Goal: Information Seeking & Learning: Learn about a topic

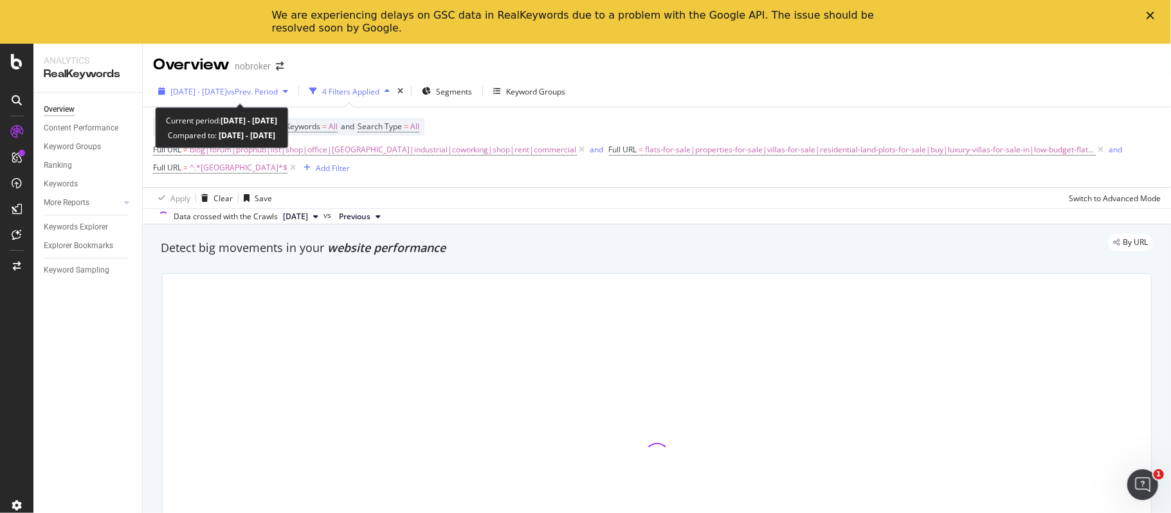
click at [259, 93] on span "vs Prev. Period" at bounding box center [252, 91] width 51 height 11
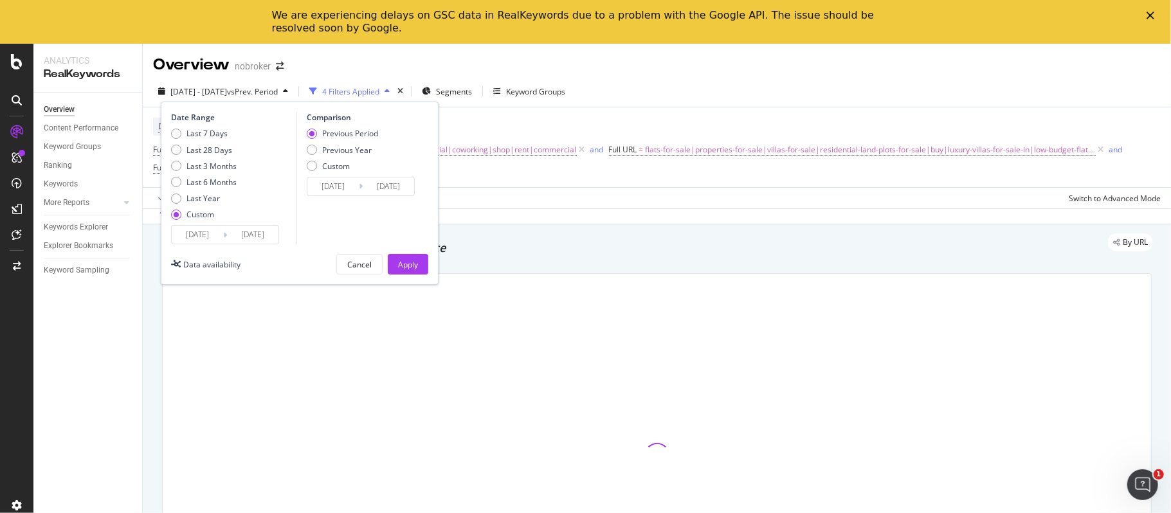
click at [203, 235] on input "2025/04/01" at bounding box center [197, 235] width 51 height 18
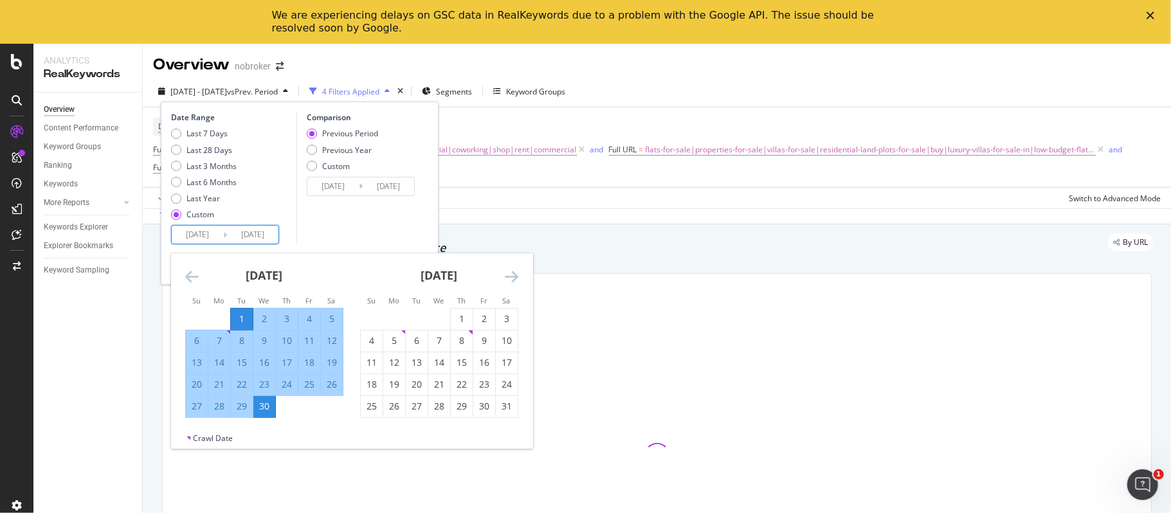
click at [513, 279] on icon "Move forward to switch to the next month." at bounding box center [512, 276] width 14 height 15
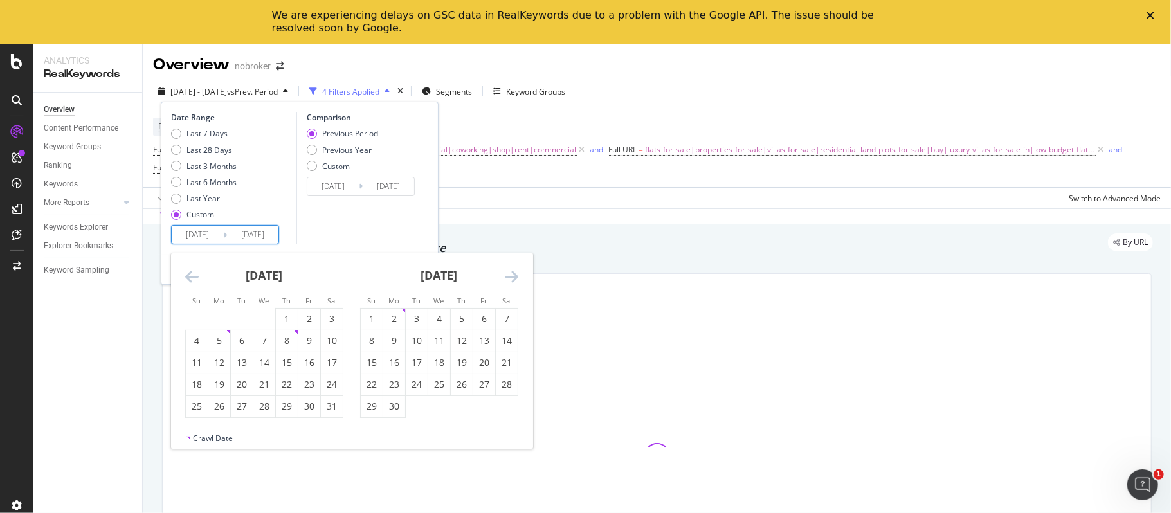
click at [512, 279] on icon "Move forward to switch to the next month." at bounding box center [512, 276] width 14 height 15
click at [511, 278] on icon "Move forward to switch to the next month." at bounding box center [512, 276] width 14 height 15
drag, startPoint x: 511, startPoint y: 278, endPoint x: 502, endPoint y: 279, distance: 8.5
click at [509, 278] on icon "Move forward to switch to the next month." at bounding box center [512, 276] width 14 height 15
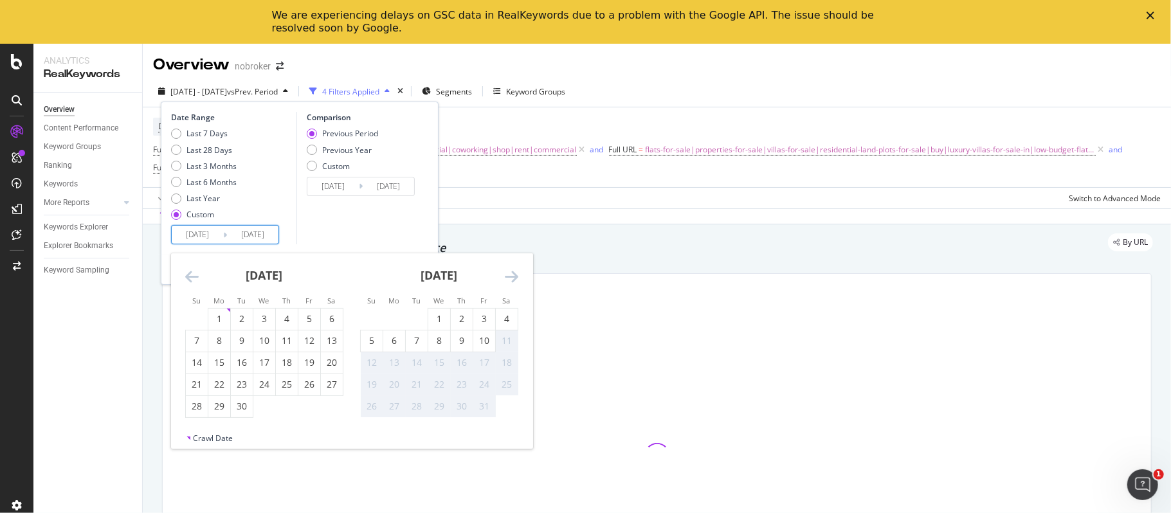
click at [502, 279] on div "[DATE]" at bounding box center [439, 280] width 158 height 55
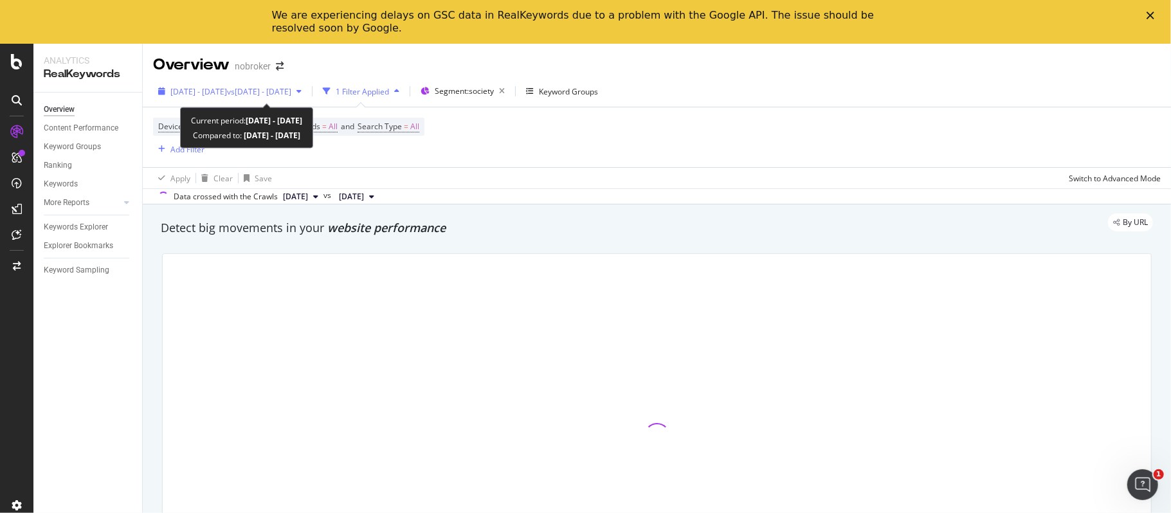
click at [291, 86] on span "vs [DATE] - [DATE]" at bounding box center [259, 91] width 64 height 11
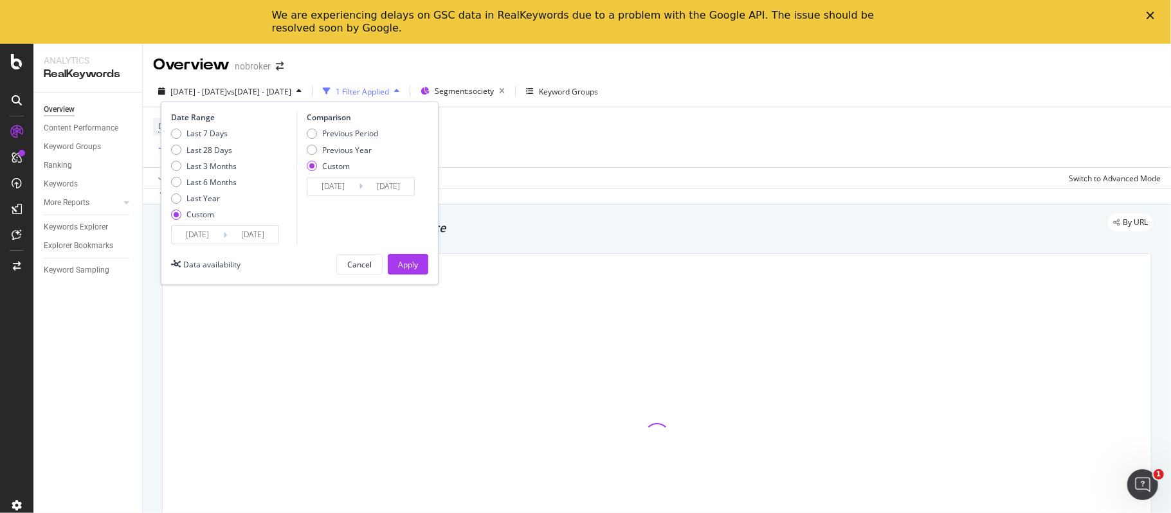
click at [206, 230] on input "[DATE]" at bounding box center [197, 235] width 51 height 18
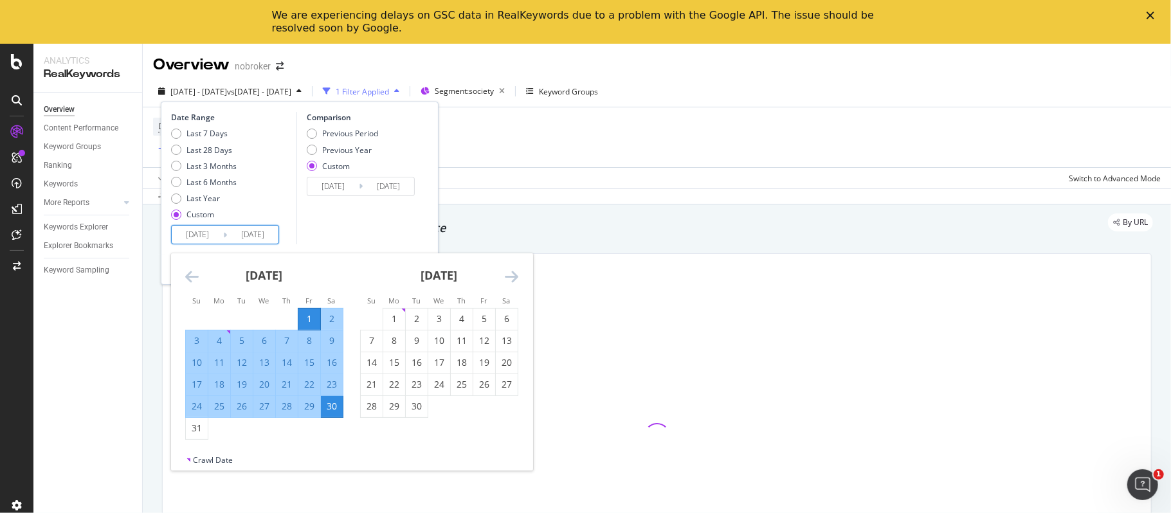
click at [509, 273] on icon "Move forward to switch to the next month." at bounding box center [512, 276] width 14 height 15
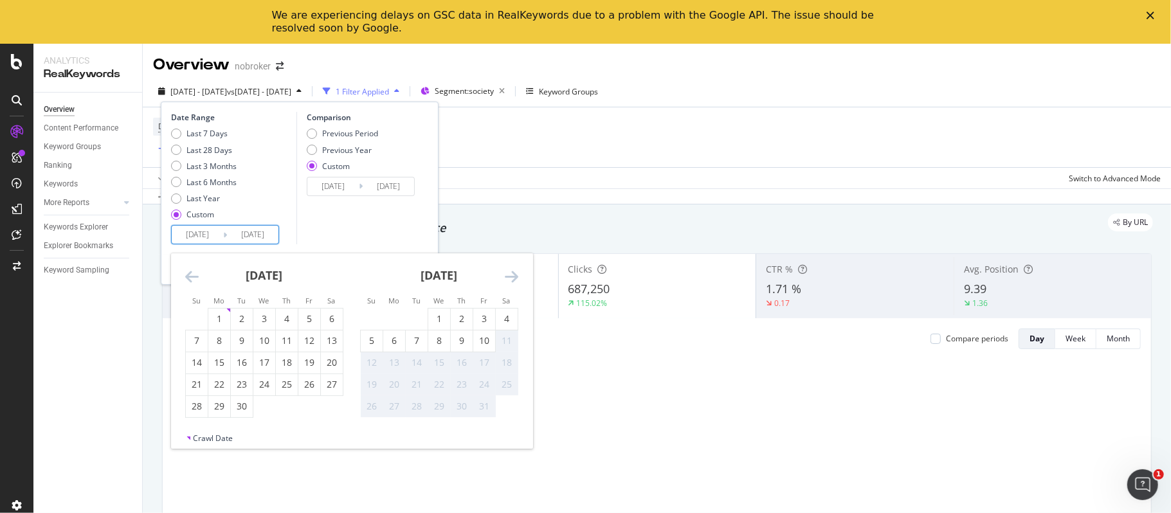
click at [509, 273] on icon "Move forward to switch to the next month." at bounding box center [512, 276] width 14 height 15
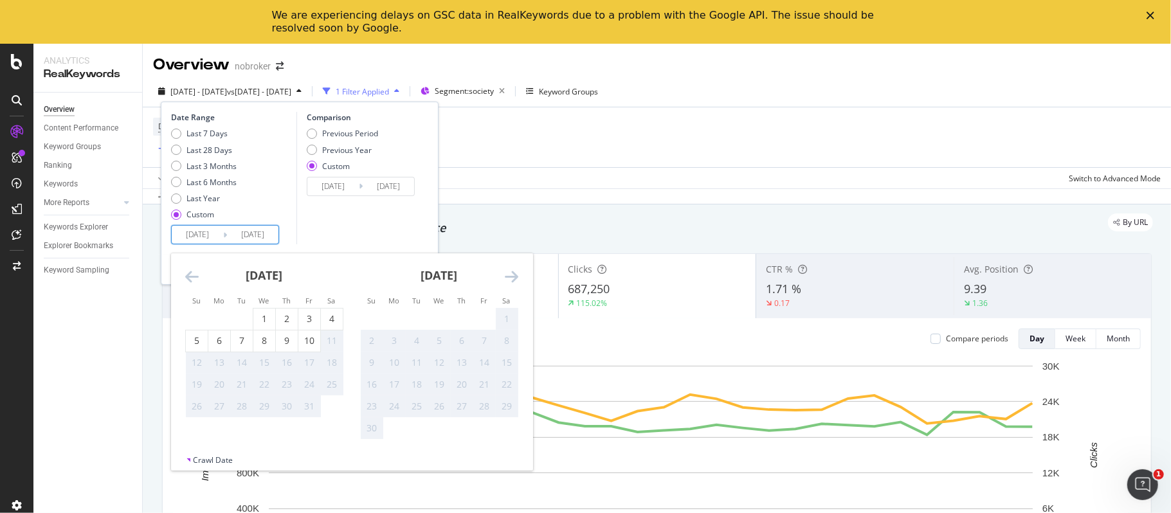
drag, startPoint x: 188, startPoint y: 273, endPoint x: 214, endPoint y: 322, distance: 54.9
click at [187, 273] on icon "Move backward to switch to the previous month." at bounding box center [192, 276] width 14 height 15
click at [223, 412] on div "29" at bounding box center [219, 406] width 22 height 13
type input "[DATE]"
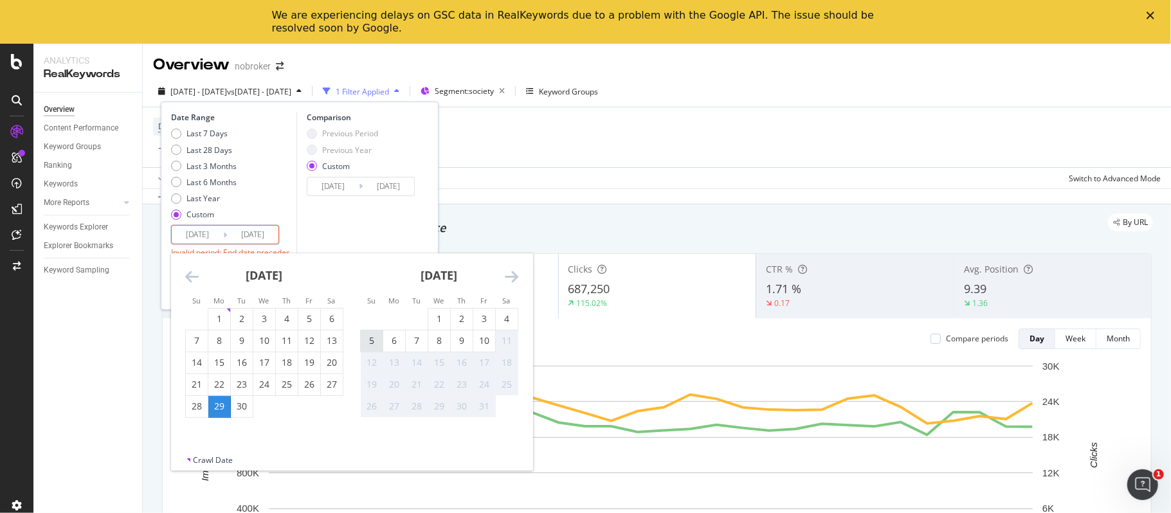
click at [374, 341] on div "5" at bounding box center [372, 340] width 22 height 13
type input "[DATE]"
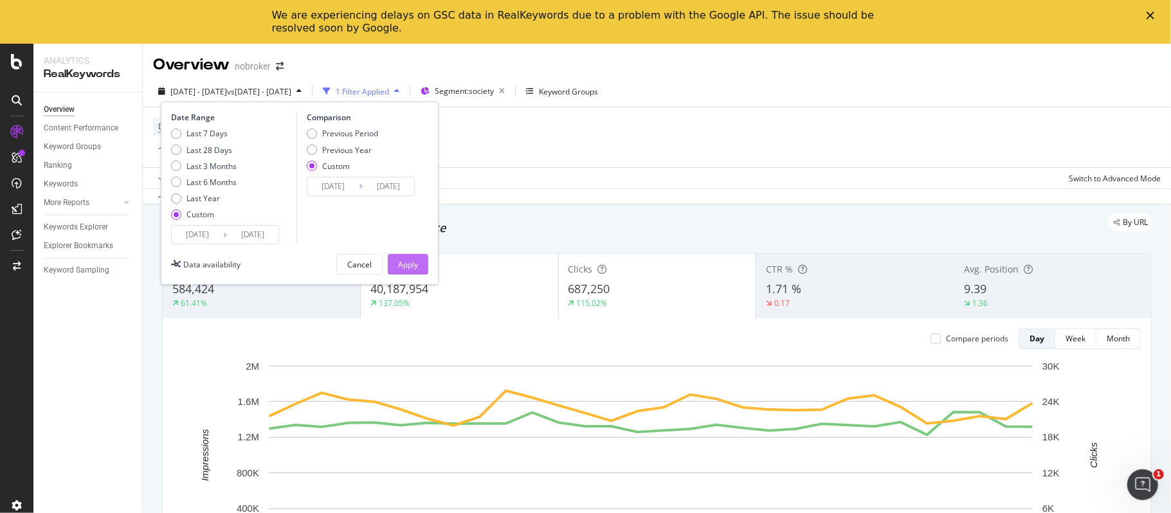
click at [408, 268] on div "Apply" at bounding box center [408, 264] width 20 height 11
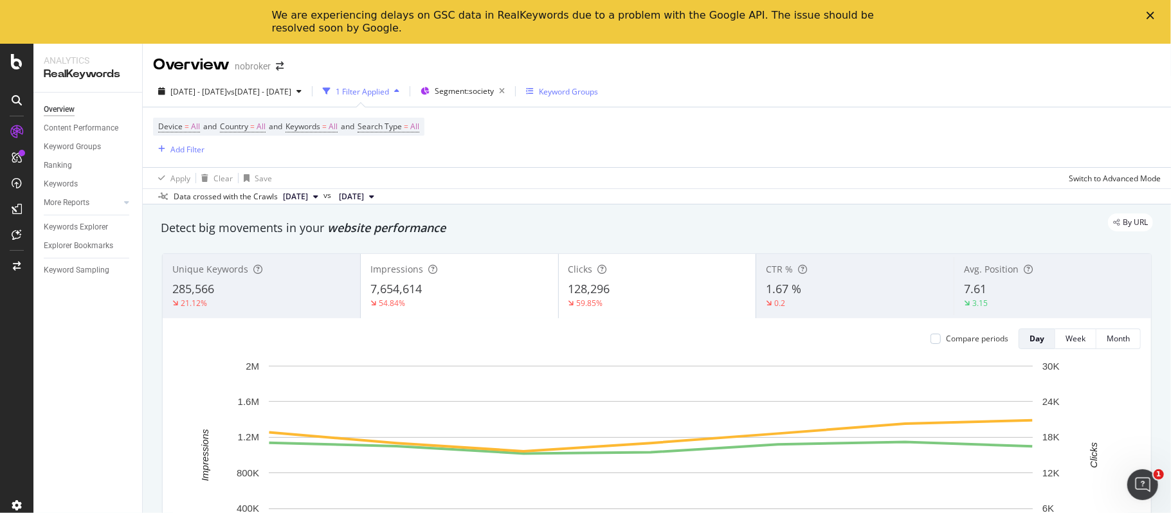
click at [598, 88] on div "Keyword Groups" at bounding box center [562, 91] width 72 height 11
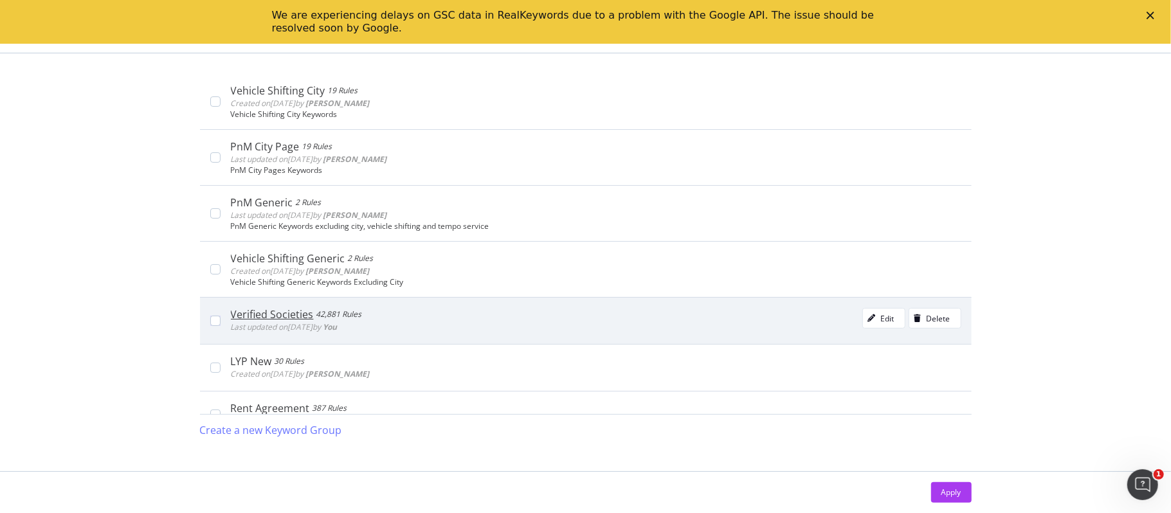
scroll to position [171, 0]
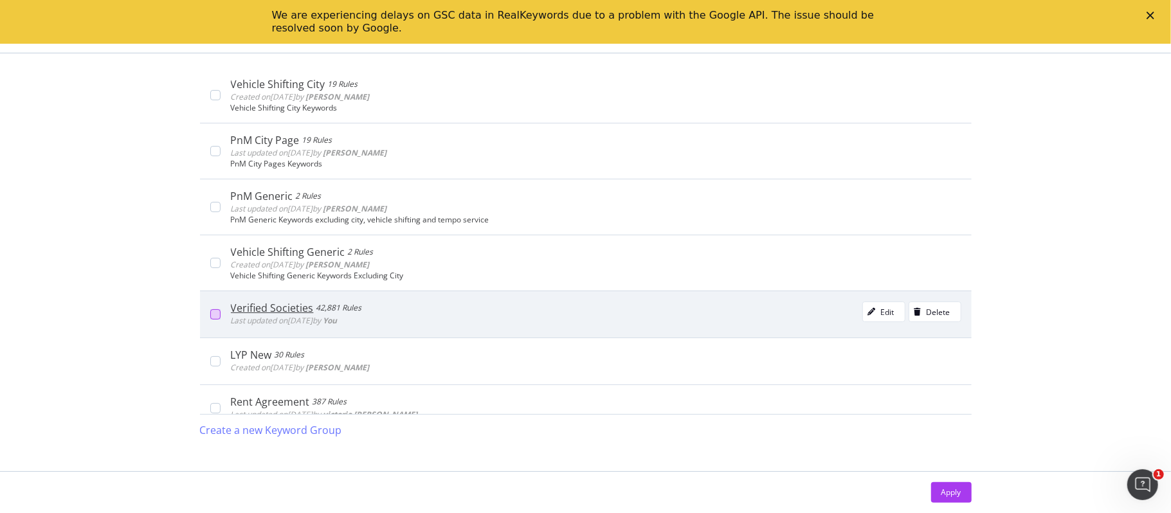
click at [214, 315] on div "modal" at bounding box center [215, 314] width 10 height 10
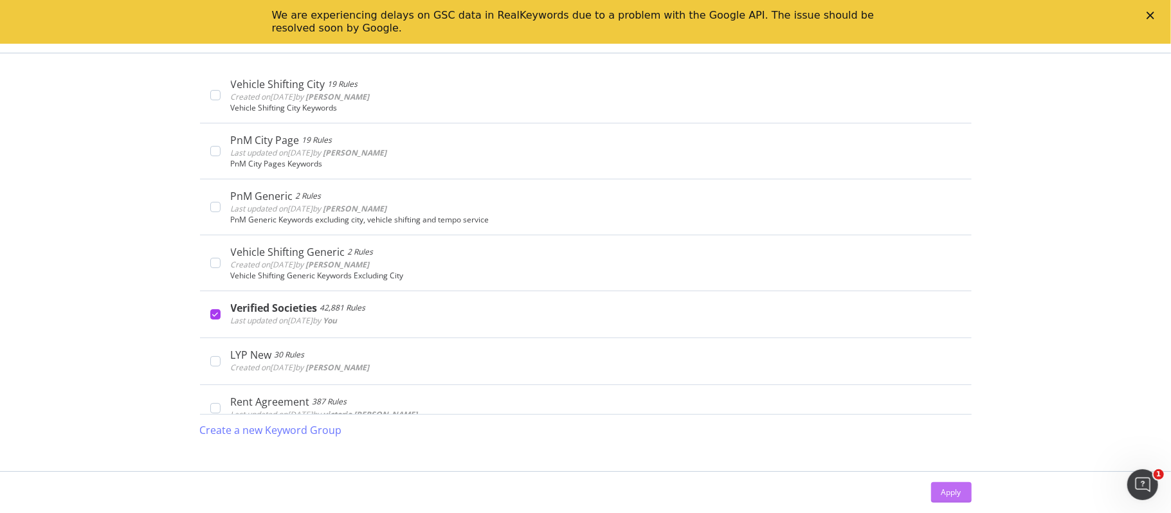
click at [960, 494] on div "Apply" at bounding box center [952, 492] width 20 height 11
